Goal: Navigation & Orientation: Find specific page/section

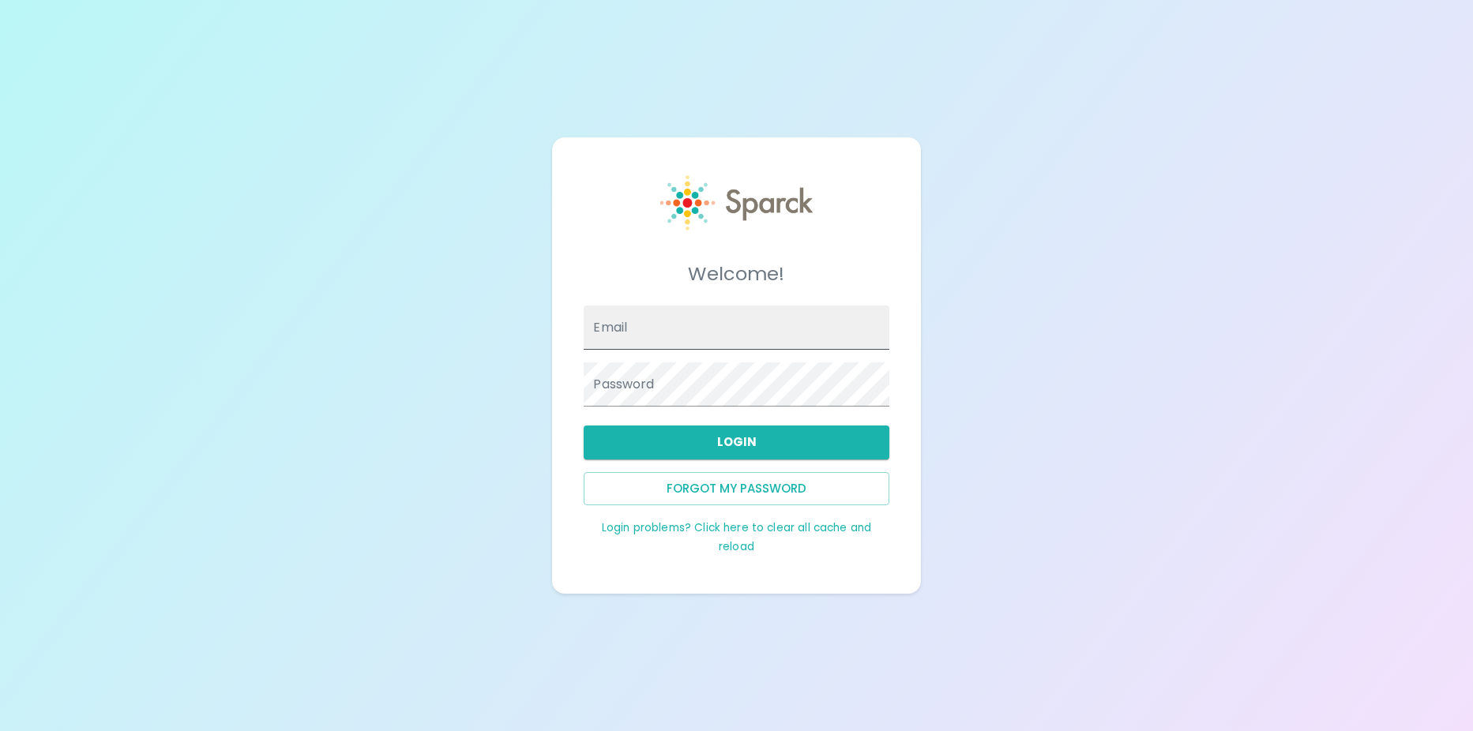
click at [723, 347] on input "Email" at bounding box center [735, 328] width 305 height 44
type input "[EMAIL_ADDRESS][DOMAIN_NAME]"
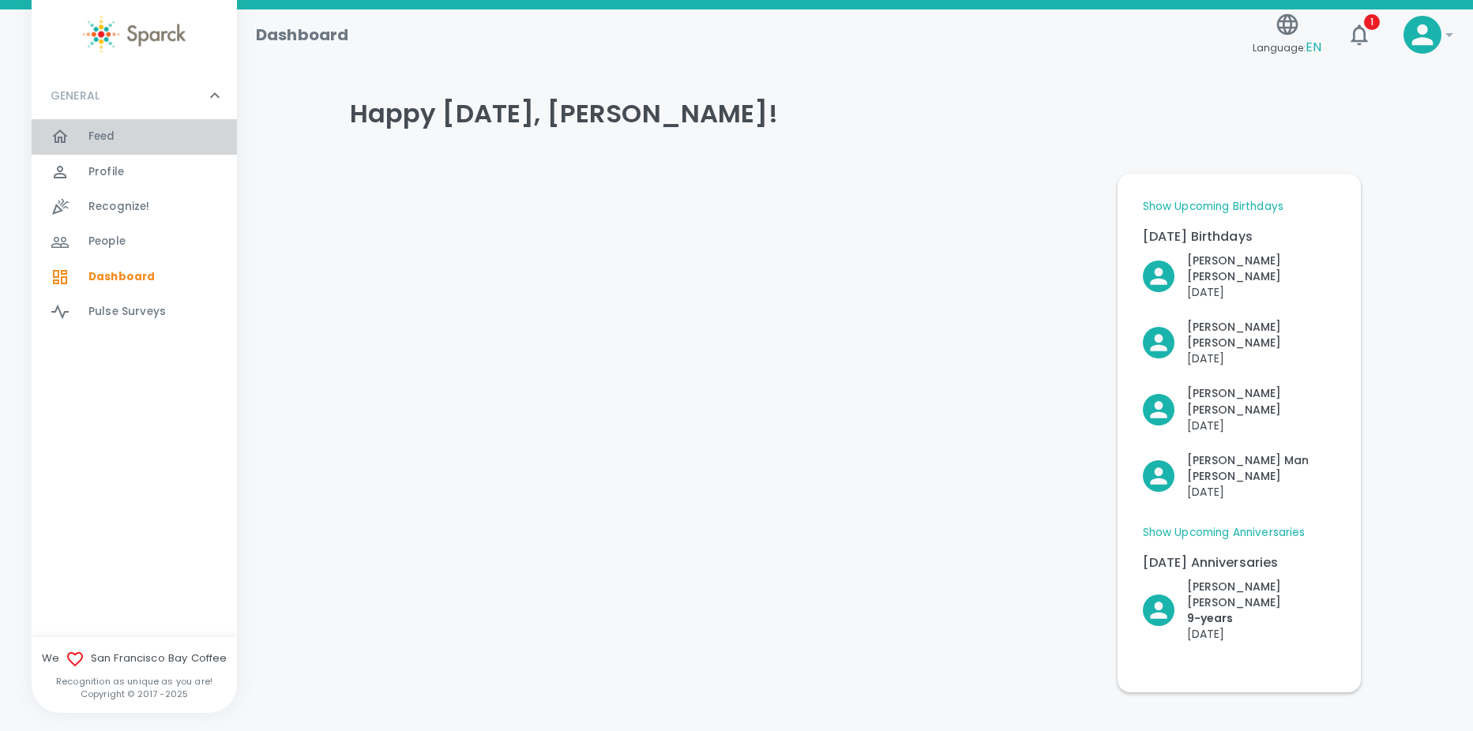
click at [88, 122] on div "Feed 0" at bounding box center [134, 136] width 205 height 35
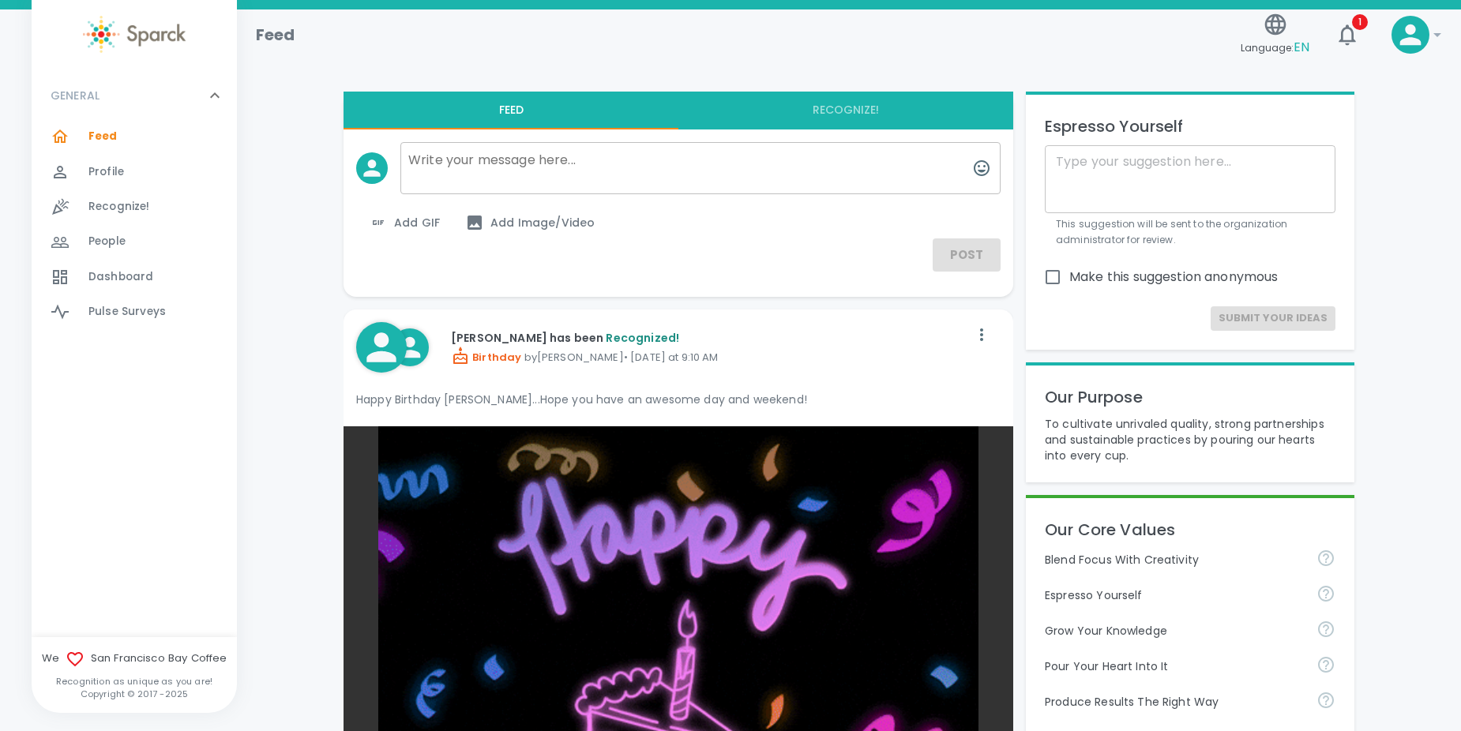
click at [94, 203] on span "Recognize!" at bounding box center [119, 207] width 62 height 16
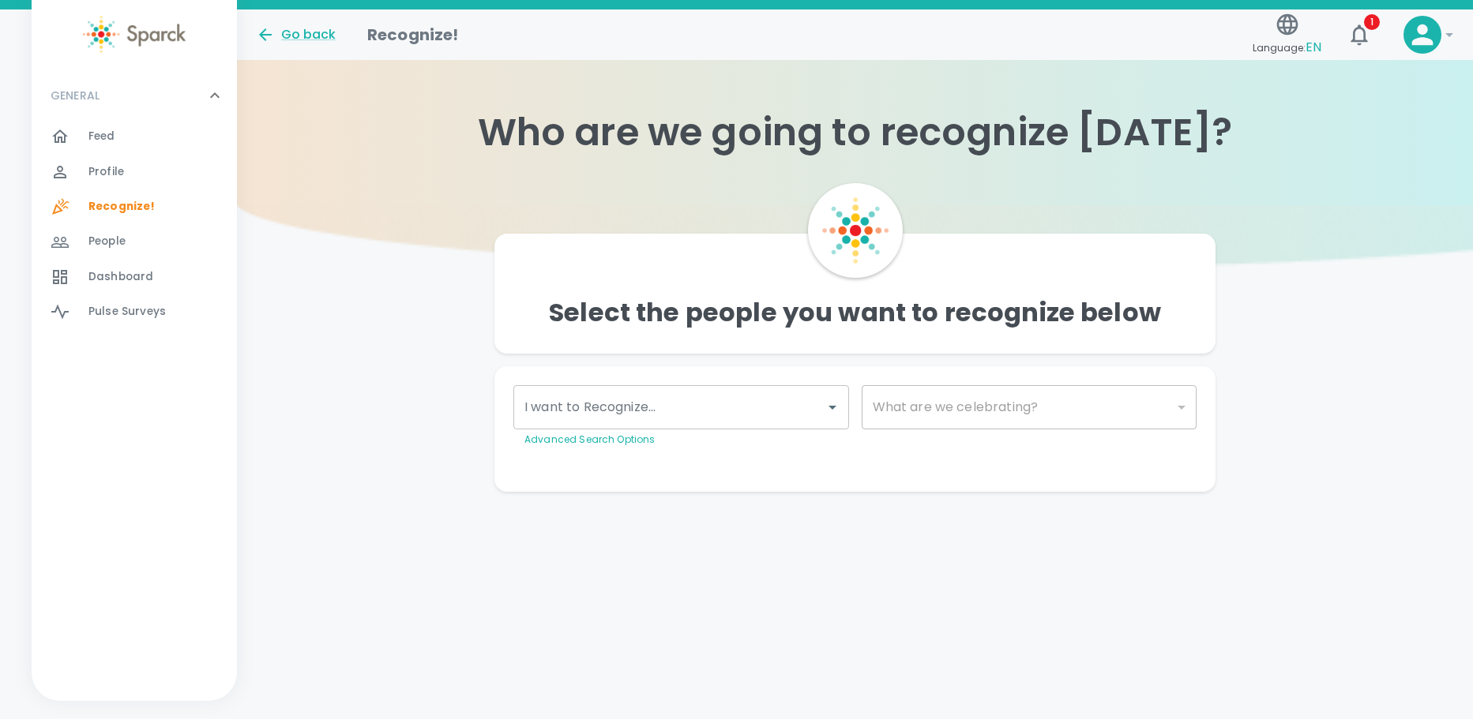
click at [90, 260] on div "Dashboard 0" at bounding box center [134, 277] width 205 height 35
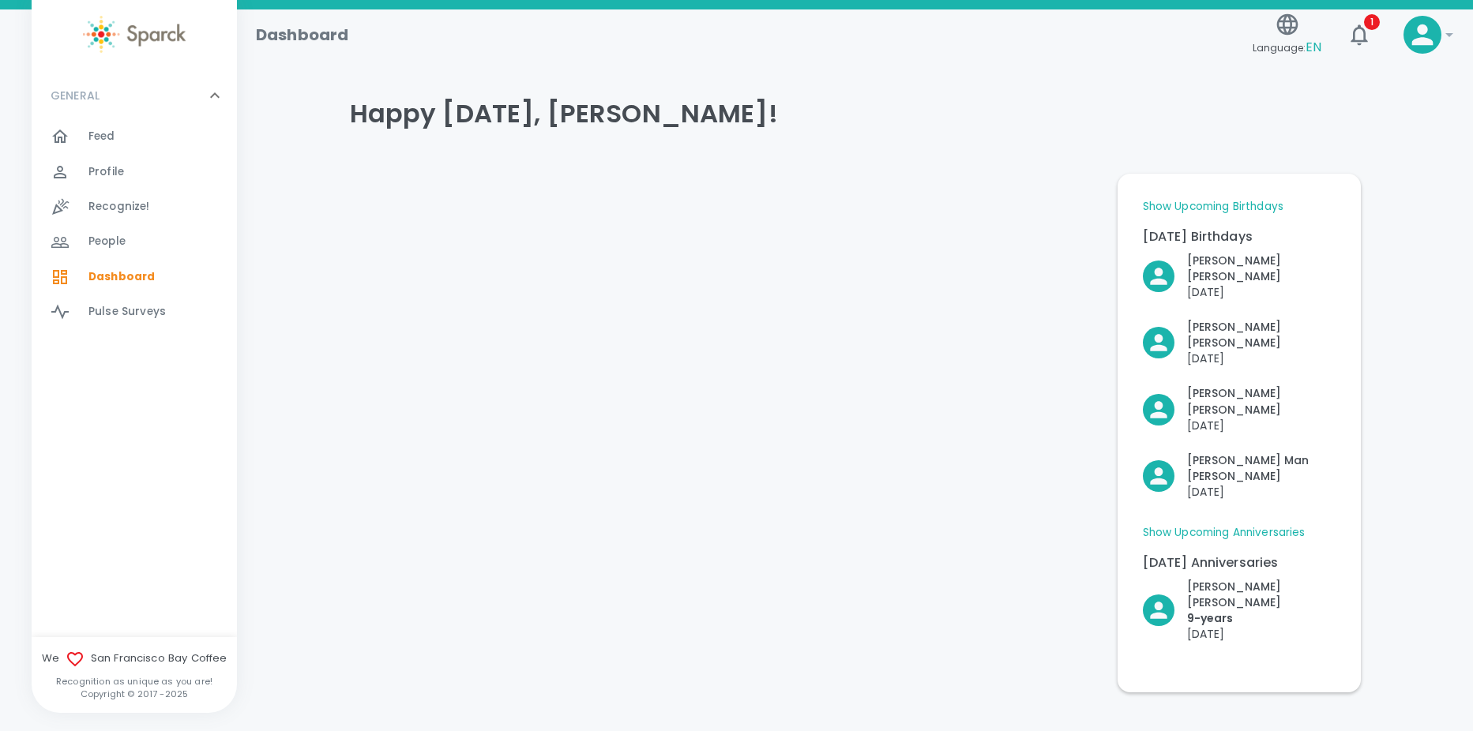
click at [1472, 417] on html "Skip Navigation Dashboard Language: EN 1 ! GENERAL 0 Feed 0 Profile 0 Recognize…" at bounding box center [736, 387] width 1473 height 775
click at [108, 136] on span "Feed" at bounding box center [101, 137] width 27 height 16
